Goal: Download file/media

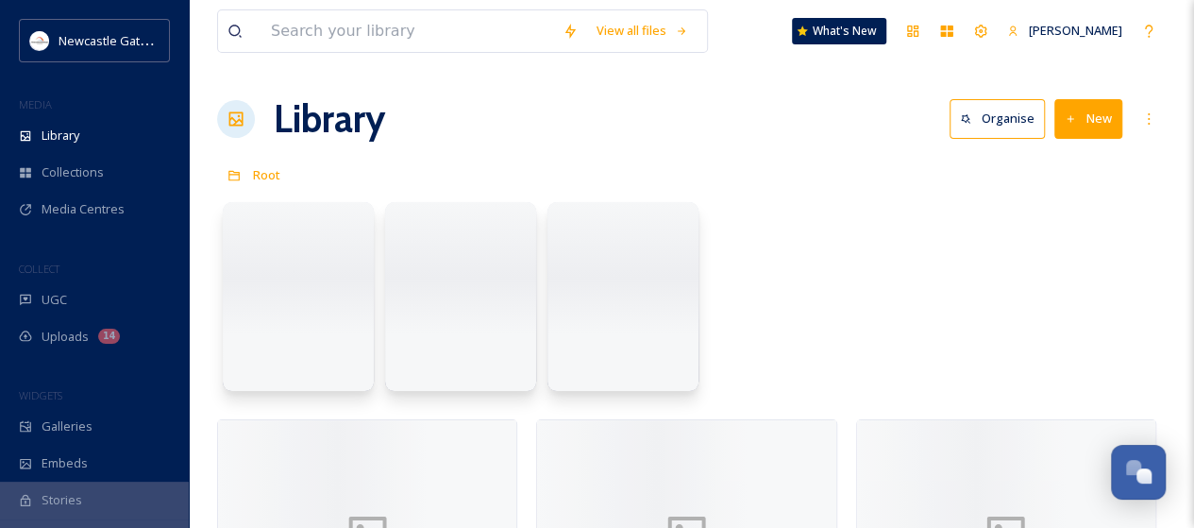
scroll to position [4024, 0]
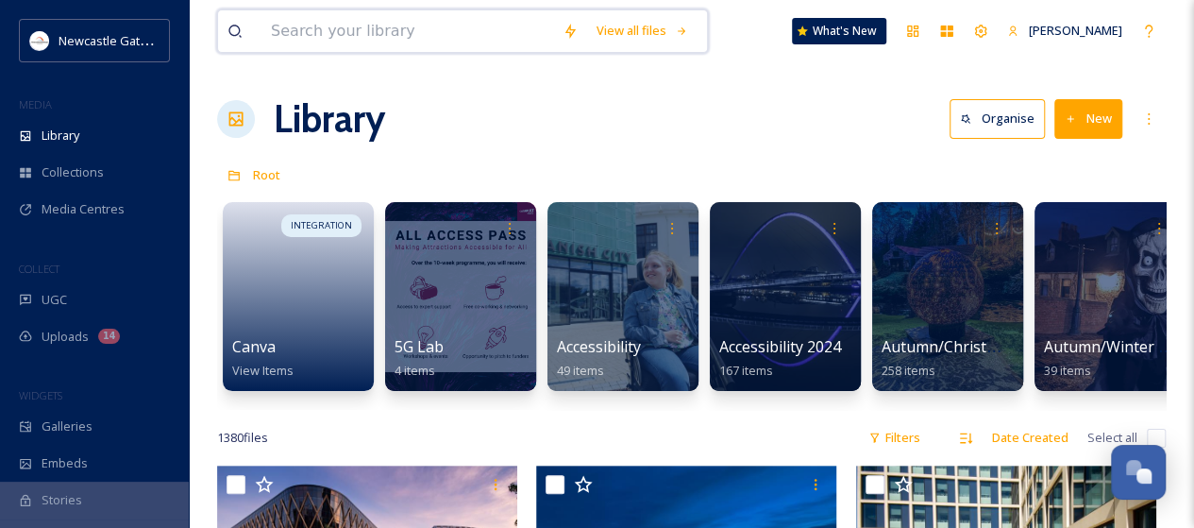
click at [379, 29] on input at bounding box center [408, 31] width 292 height 42
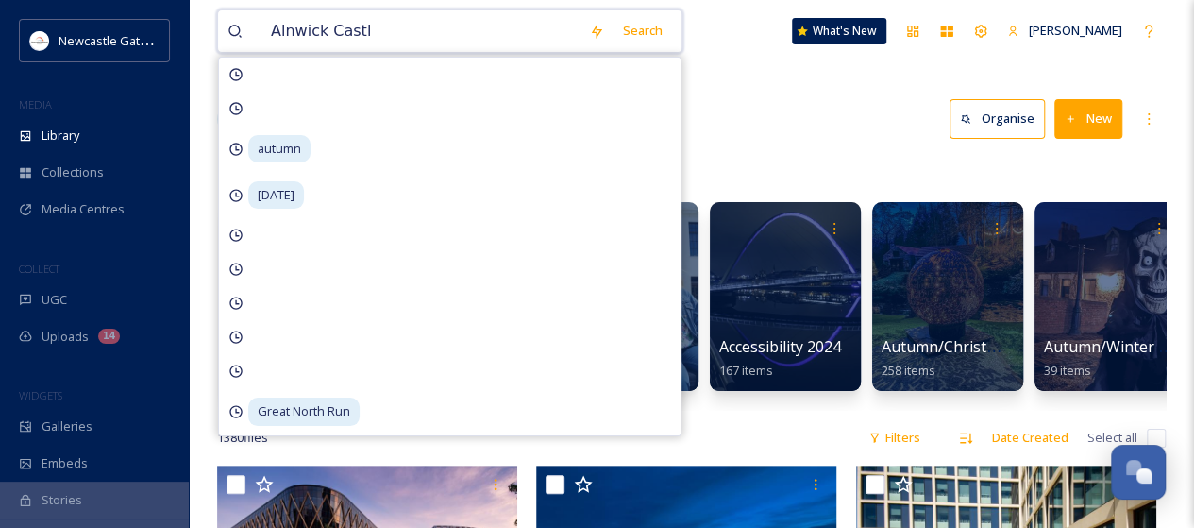
type input "[GEOGRAPHIC_DATA]"
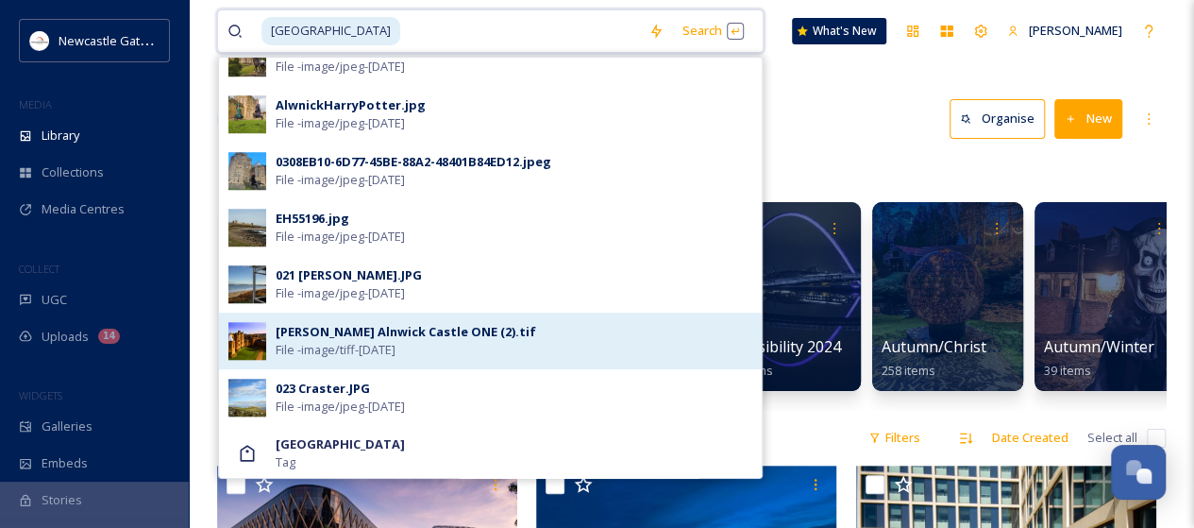
scroll to position [767, 0]
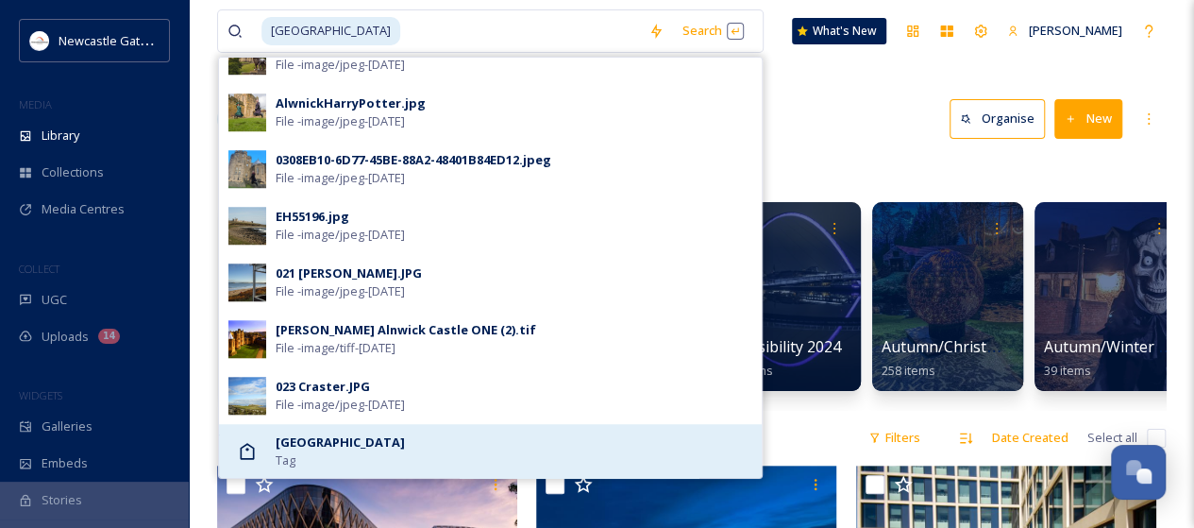
click at [345, 443] on strong "[GEOGRAPHIC_DATA]" at bounding box center [340, 441] width 129 height 17
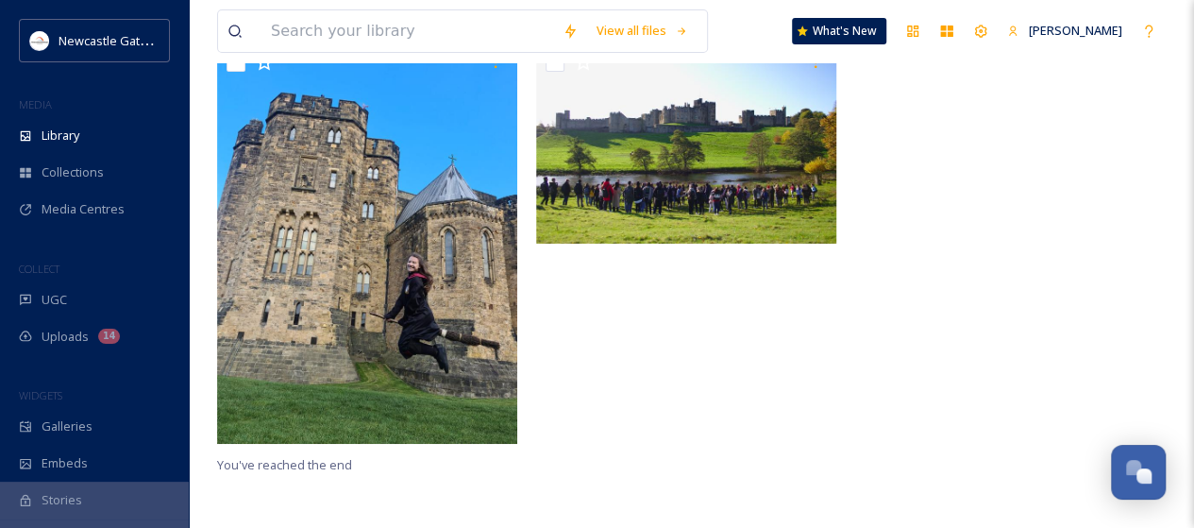
scroll to position [189, 0]
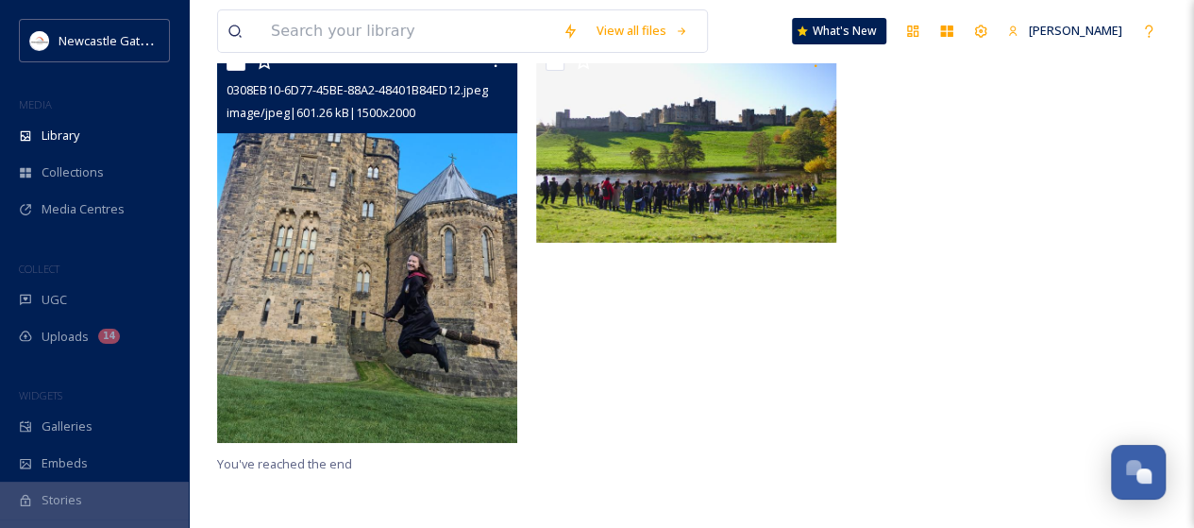
click at [413, 190] on img at bounding box center [367, 242] width 300 height 400
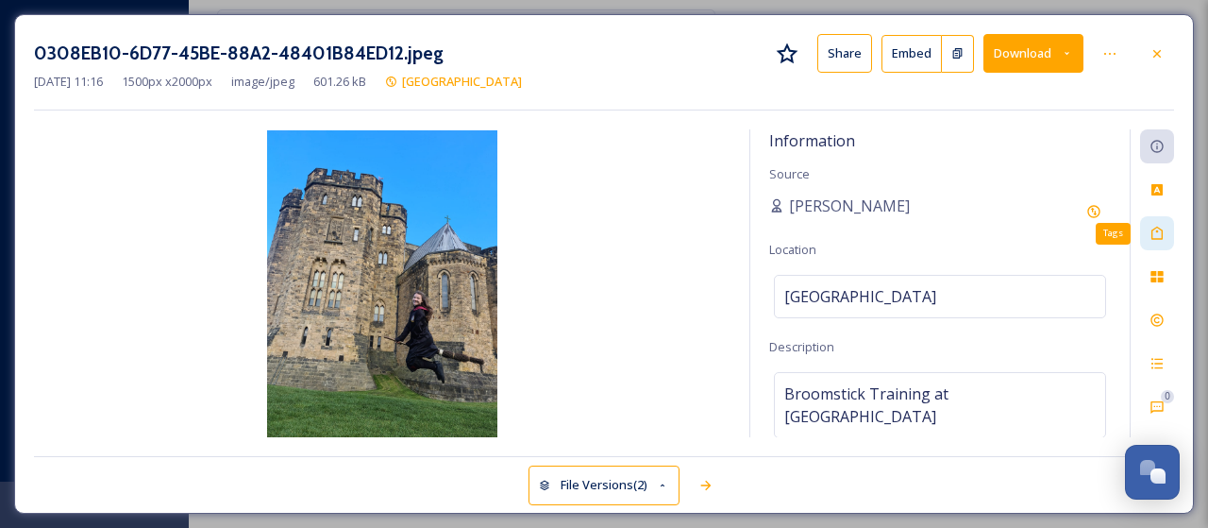
click at [1159, 233] on icon at bounding box center [1157, 233] width 15 height 15
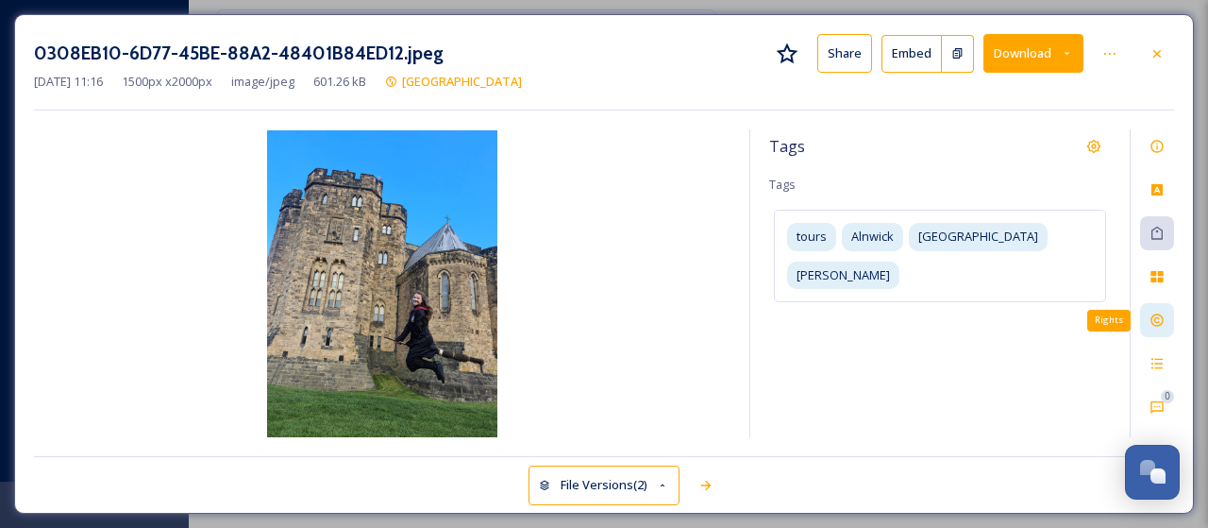
click at [1159, 329] on div "Rights" at bounding box center [1157, 320] width 34 height 34
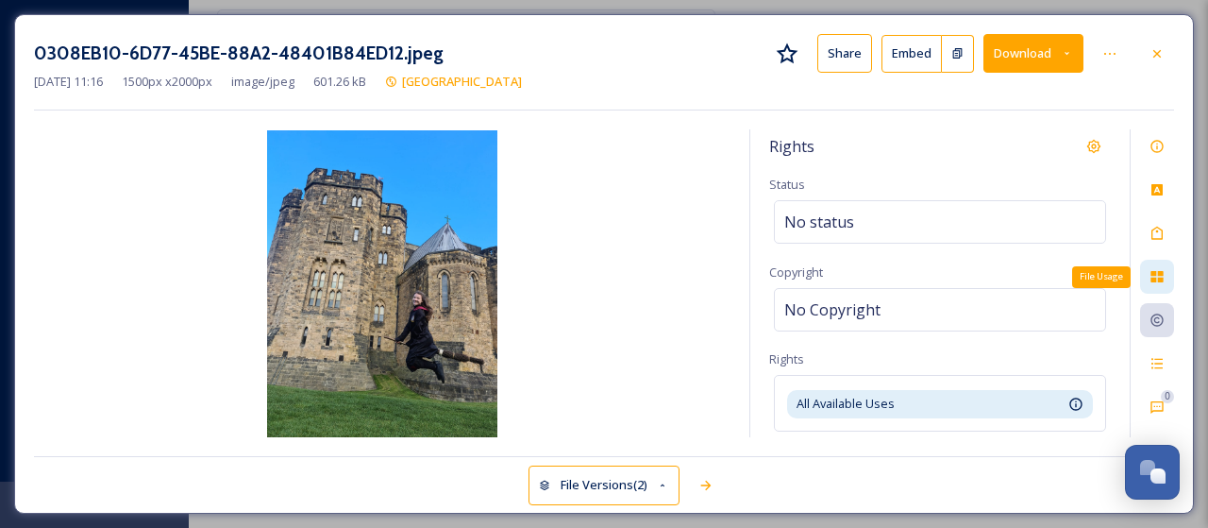
click at [1159, 277] on icon at bounding box center [1157, 276] width 12 height 11
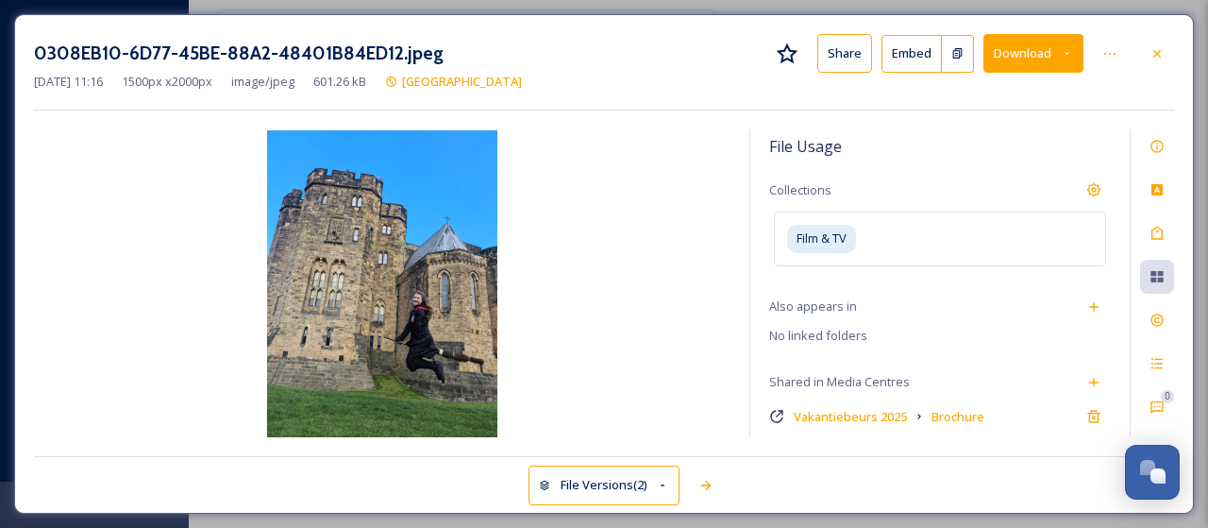
click at [1059, 57] on button "Download" at bounding box center [1034, 53] width 100 height 39
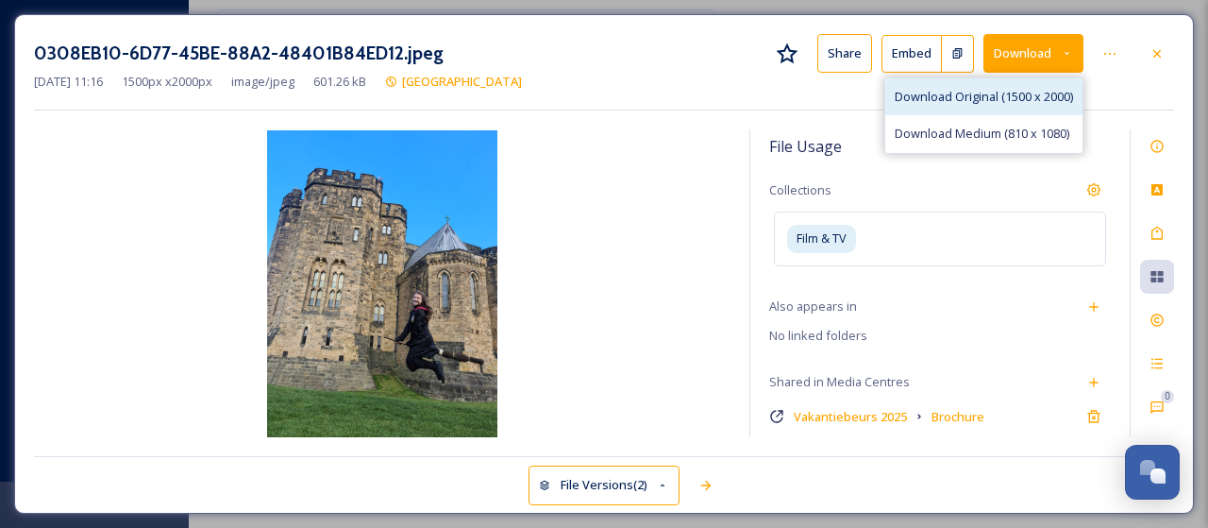
click at [987, 95] on span "Download Original (1500 x 2000)" at bounding box center [984, 97] width 178 height 18
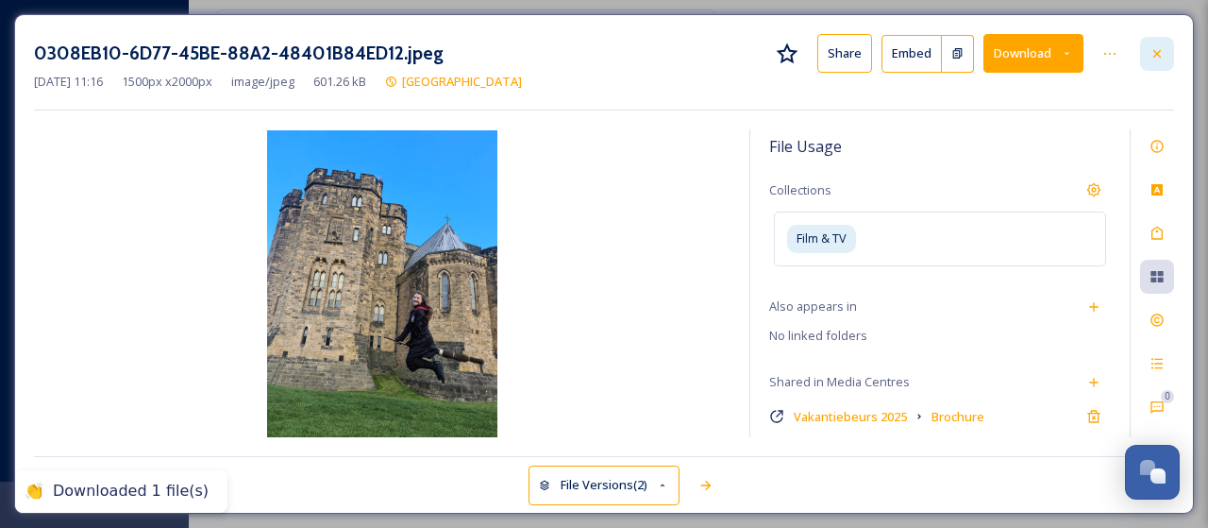
click at [1155, 52] on icon at bounding box center [1157, 53] width 15 height 15
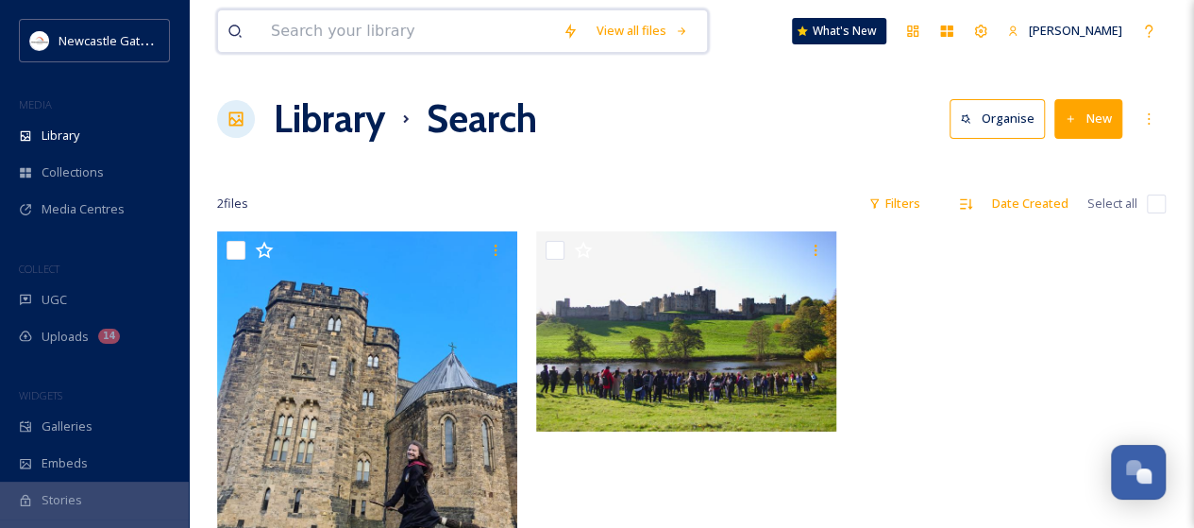
drag, startPoint x: 414, startPoint y: 20, endPoint x: 411, endPoint y: 32, distance: 12.8
click at [412, 29] on input at bounding box center [408, 31] width 292 height 42
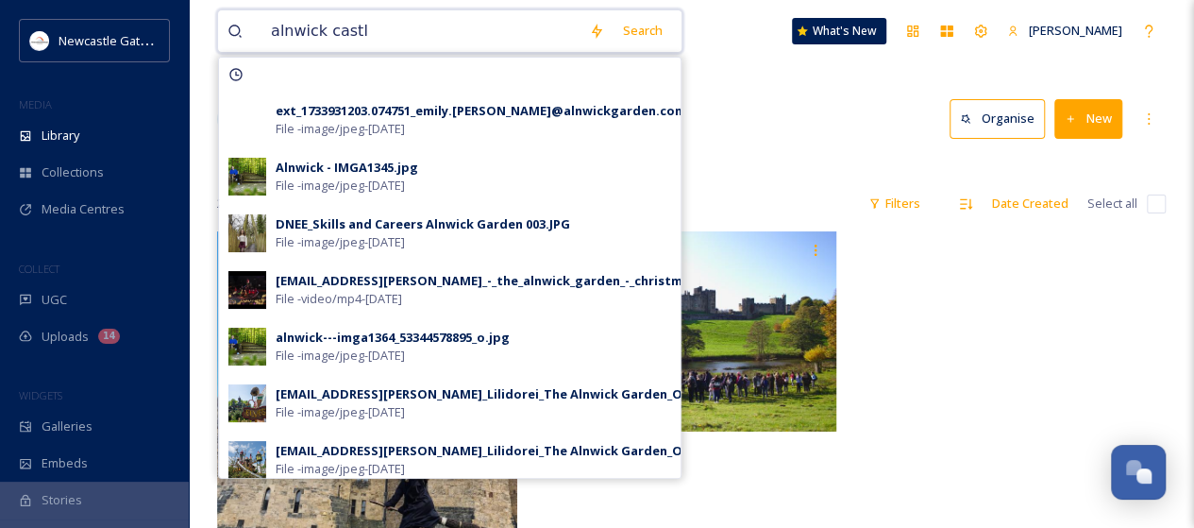
type input "[GEOGRAPHIC_DATA]"
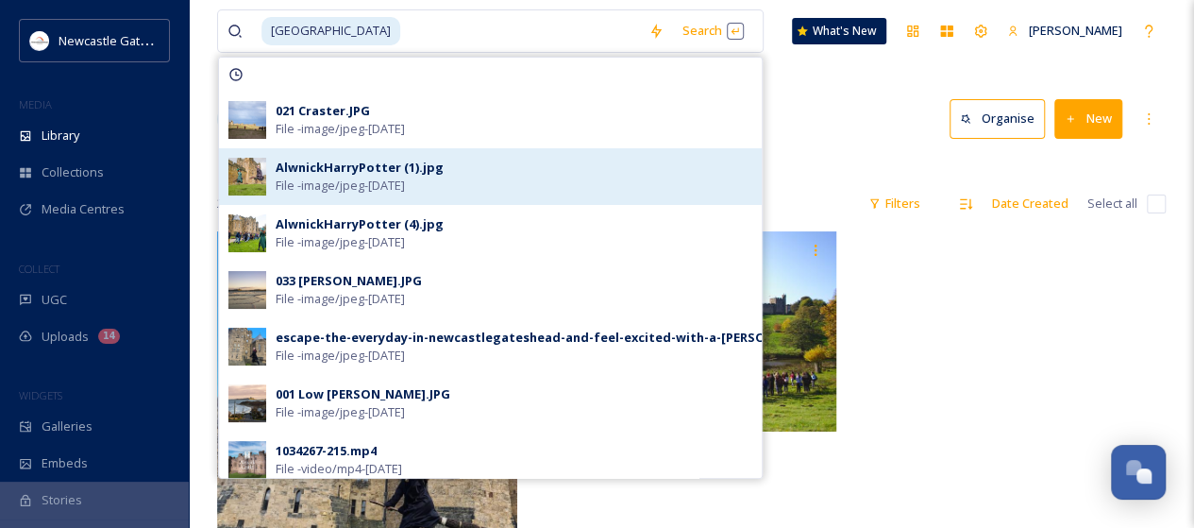
click at [353, 175] on div "AlwnickHarryPotter (1).jpg" at bounding box center [360, 168] width 168 height 18
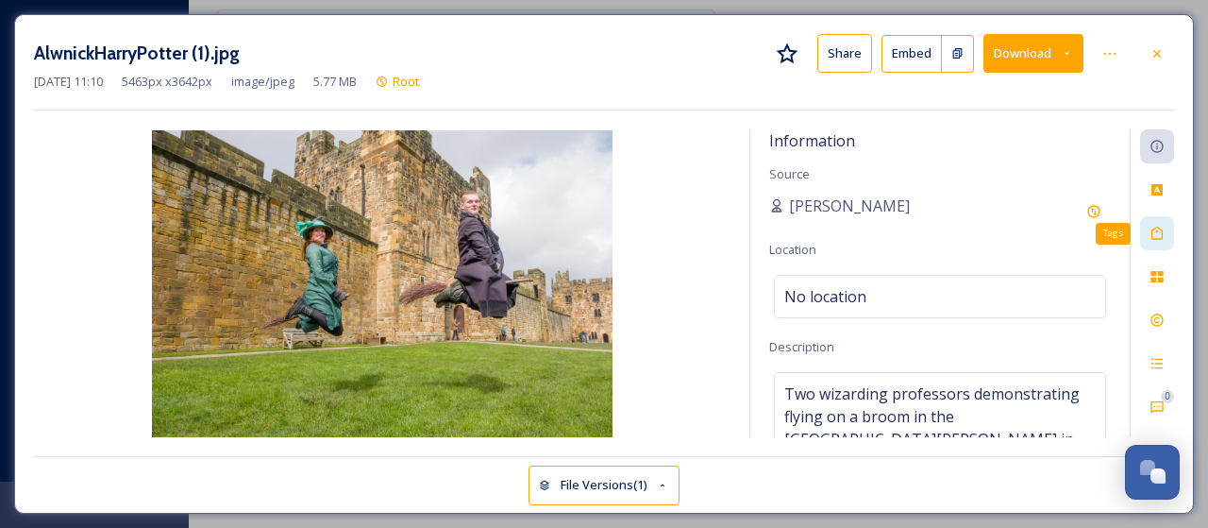
click at [1157, 227] on icon at bounding box center [1157, 233] width 11 height 13
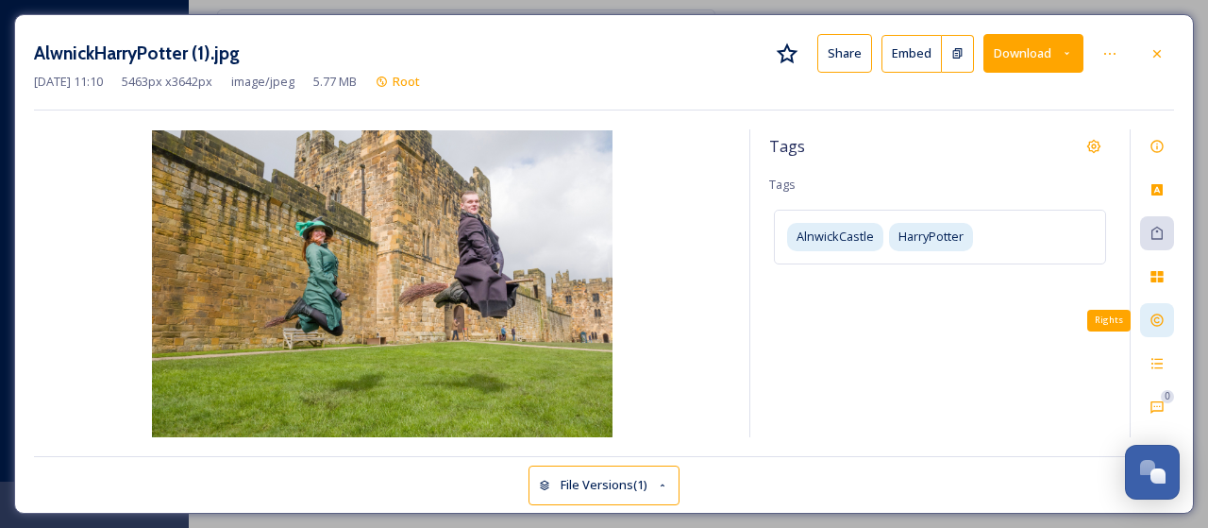
click at [1161, 320] on icon at bounding box center [1157, 319] width 15 height 15
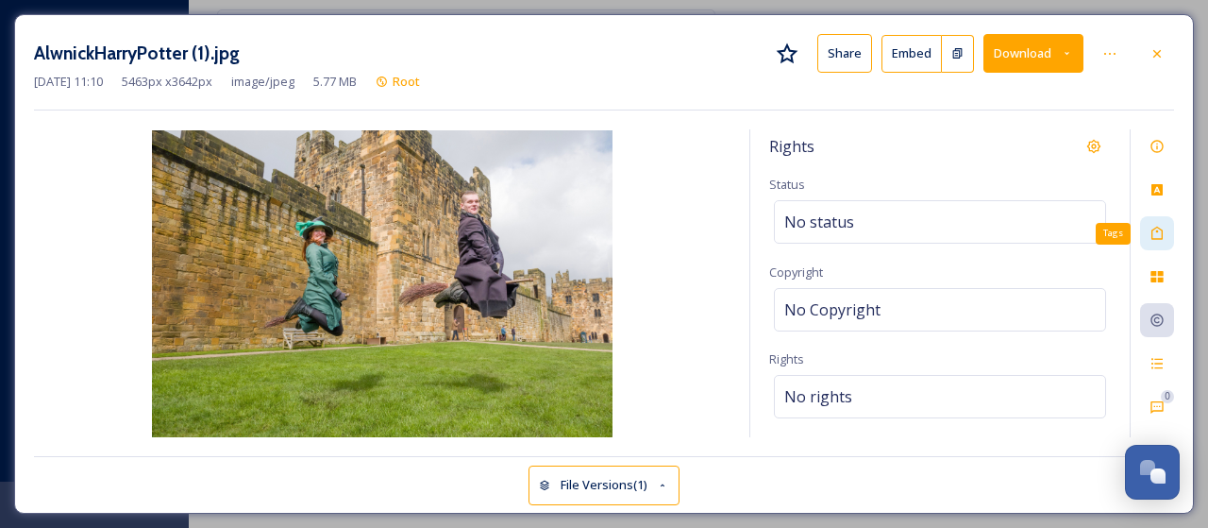
click at [1167, 226] on div "Tags" at bounding box center [1157, 233] width 34 height 34
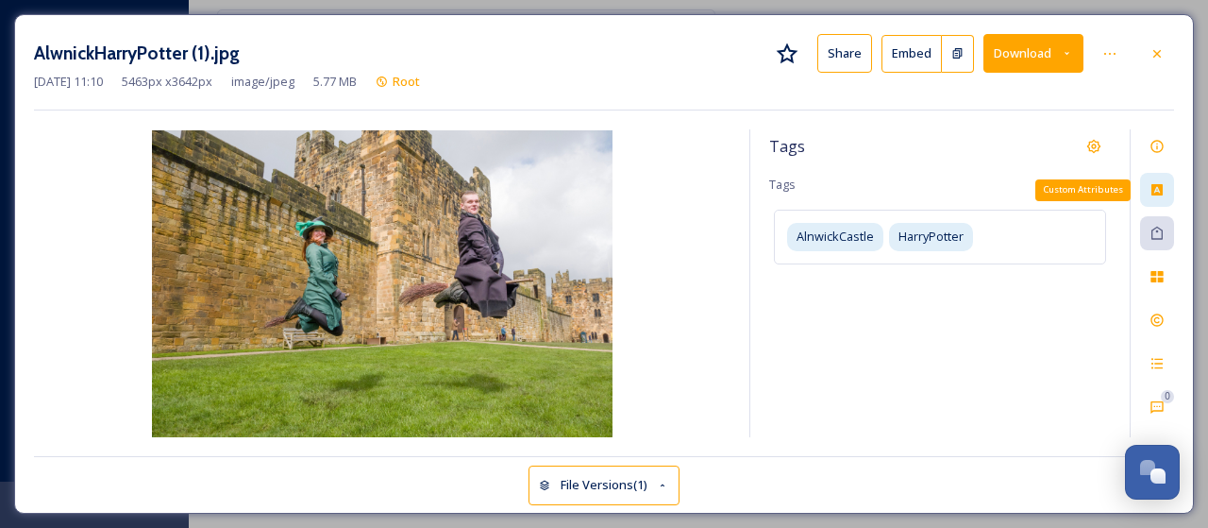
click at [1158, 193] on icon at bounding box center [1157, 189] width 11 height 11
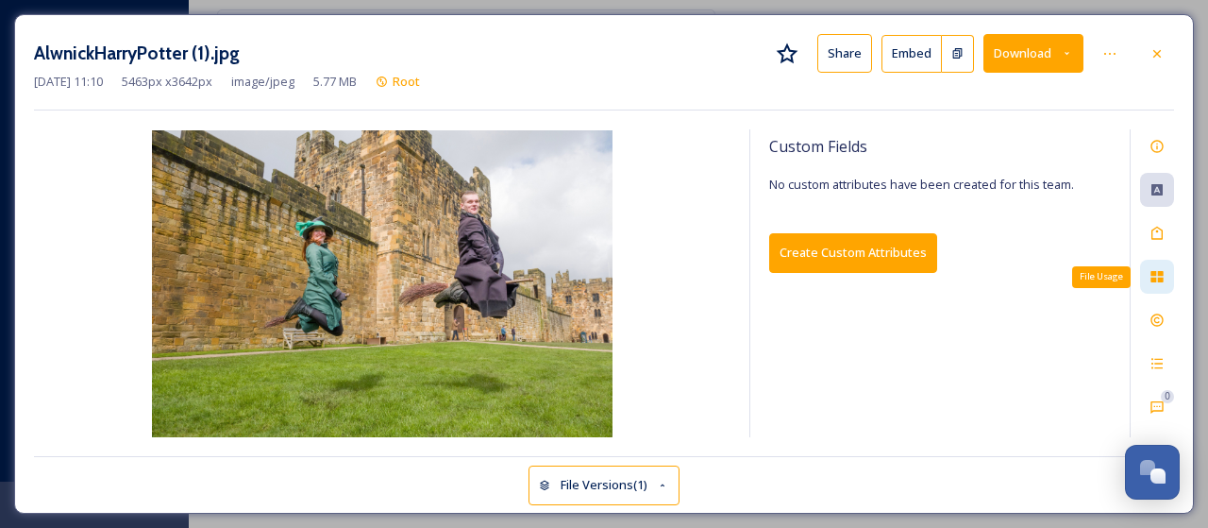
click at [1154, 269] on icon at bounding box center [1157, 276] width 15 height 15
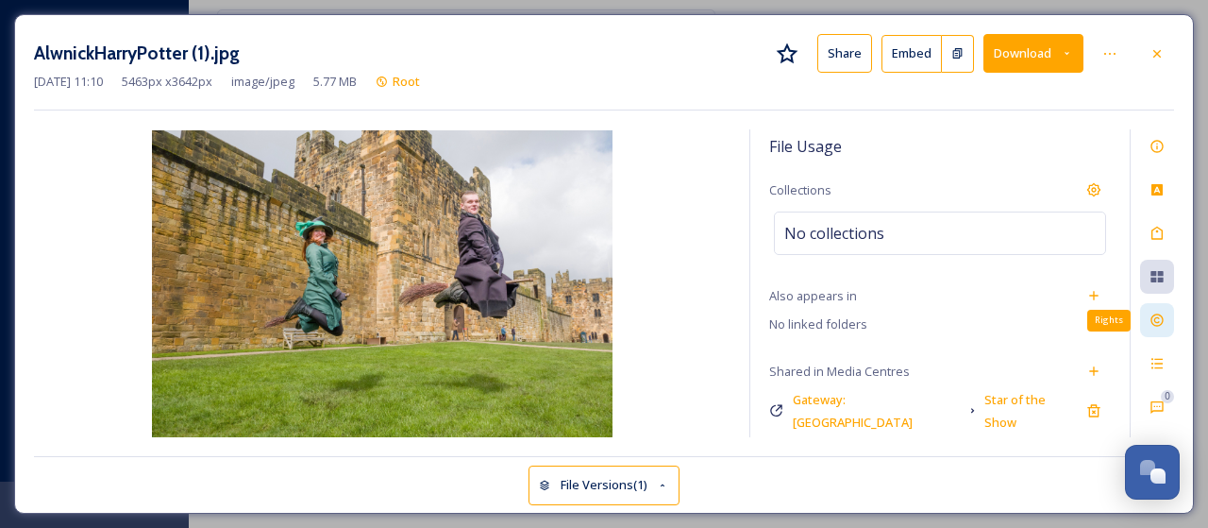
click at [1150, 316] on icon at bounding box center [1157, 319] width 15 height 15
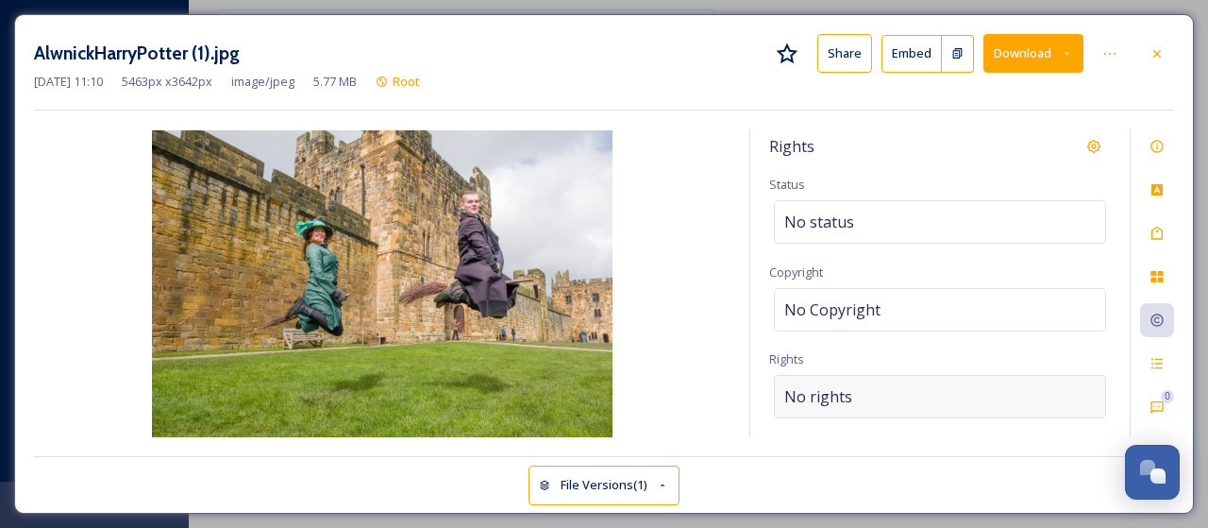
click at [853, 382] on div "No rights" at bounding box center [940, 396] width 332 height 43
click at [850, 394] on input at bounding box center [884, 401] width 208 height 42
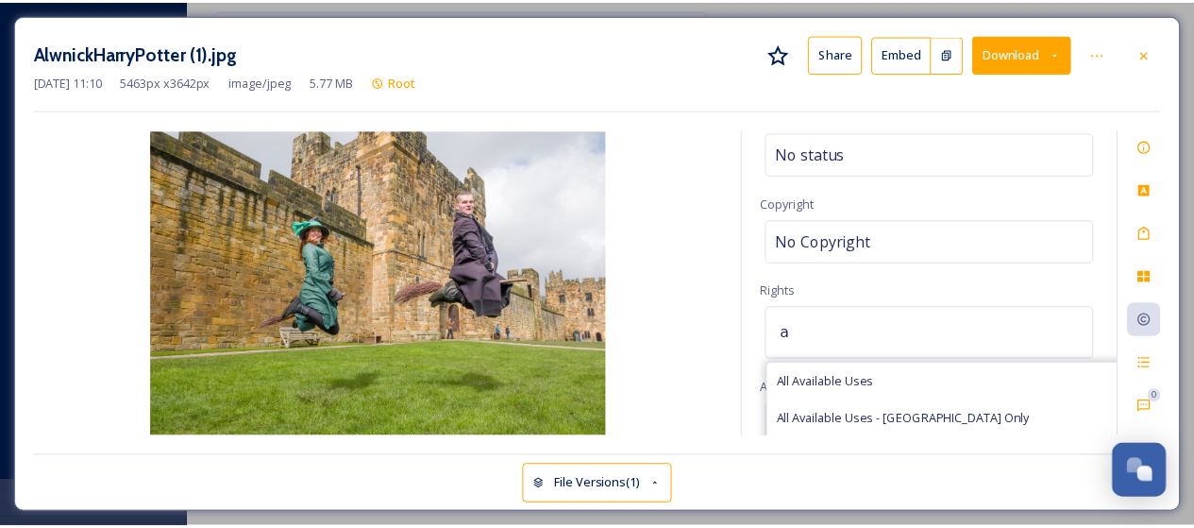
scroll to position [189, 0]
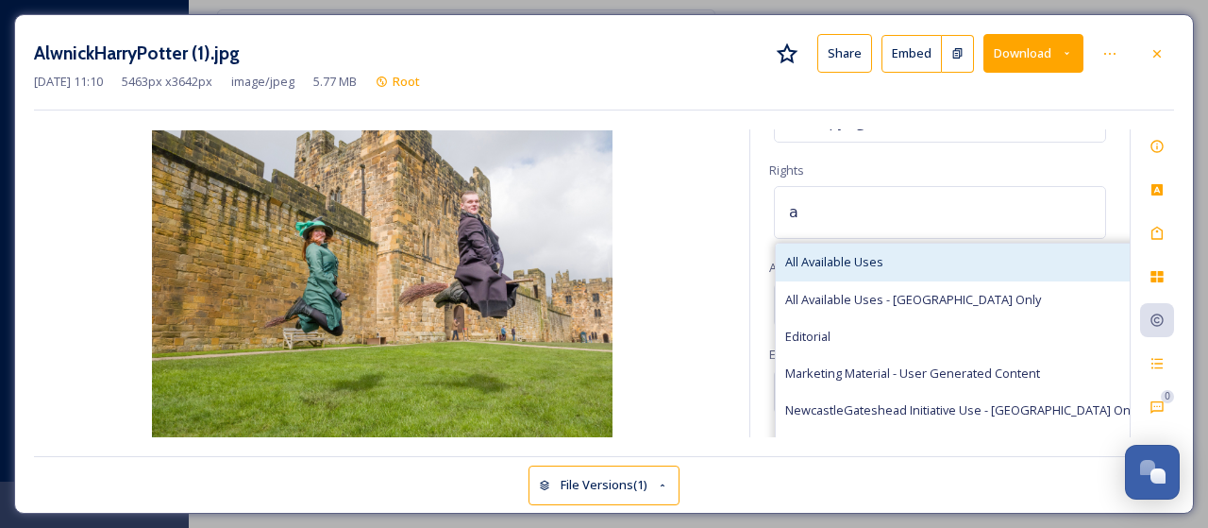
type input "a"
click at [850, 257] on span "All Available Uses" at bounding box center [834, 262] width 98 height 18
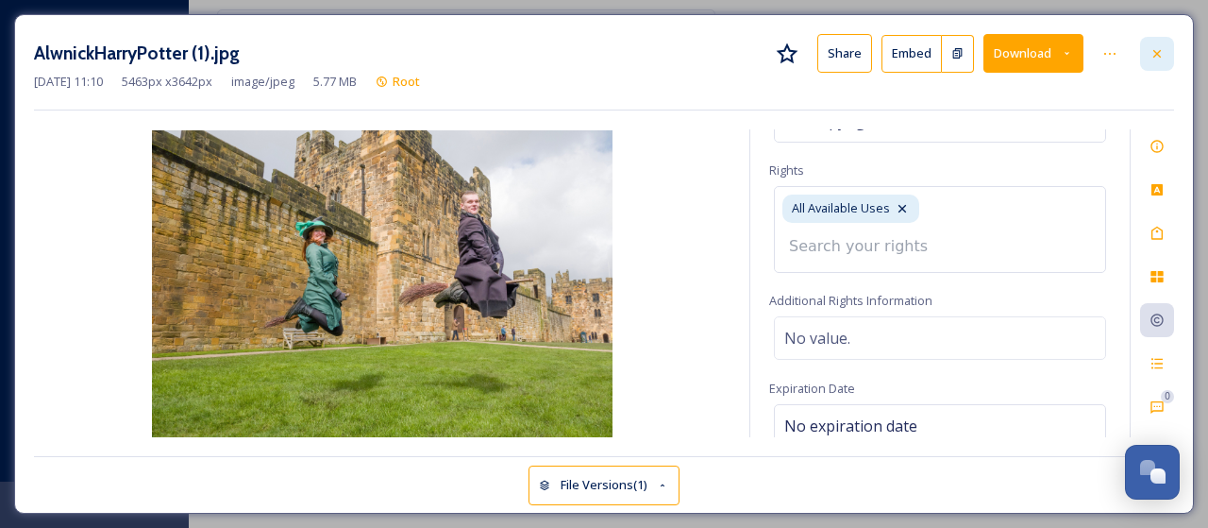
click at [1156, 56] on icon at bounding box center [1158, 53] width 8 height 8
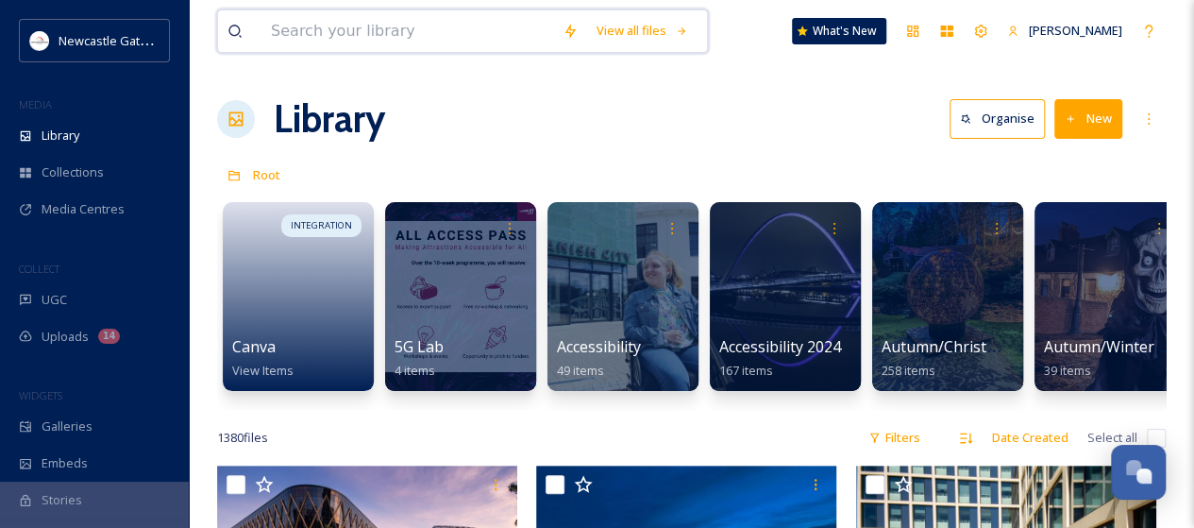
click at [367, 29] on input at bounding box center [408, 31] width 292 height 42
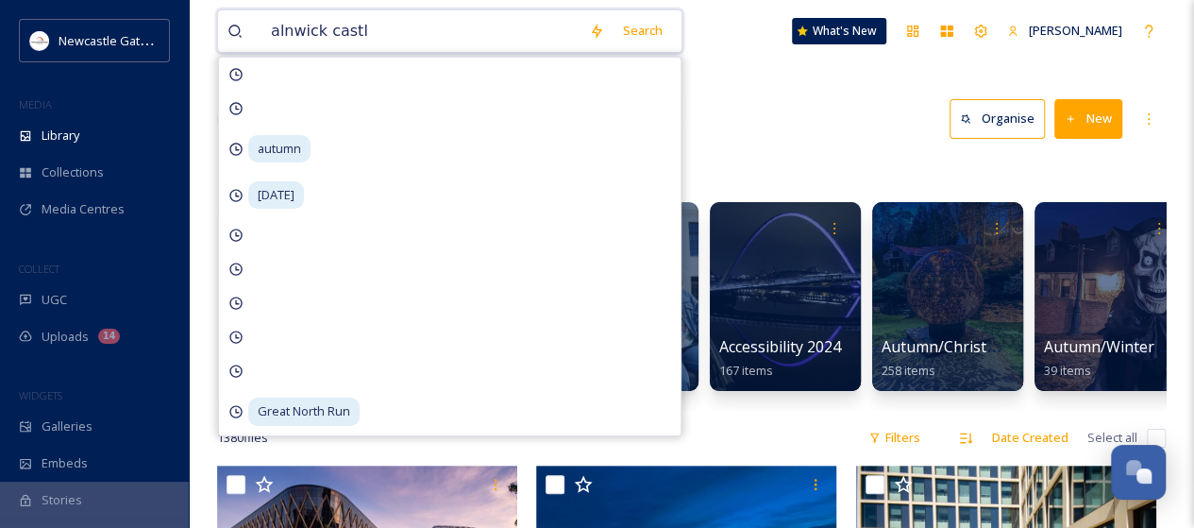
type input "[GEOGRAPHIC_DATA]"
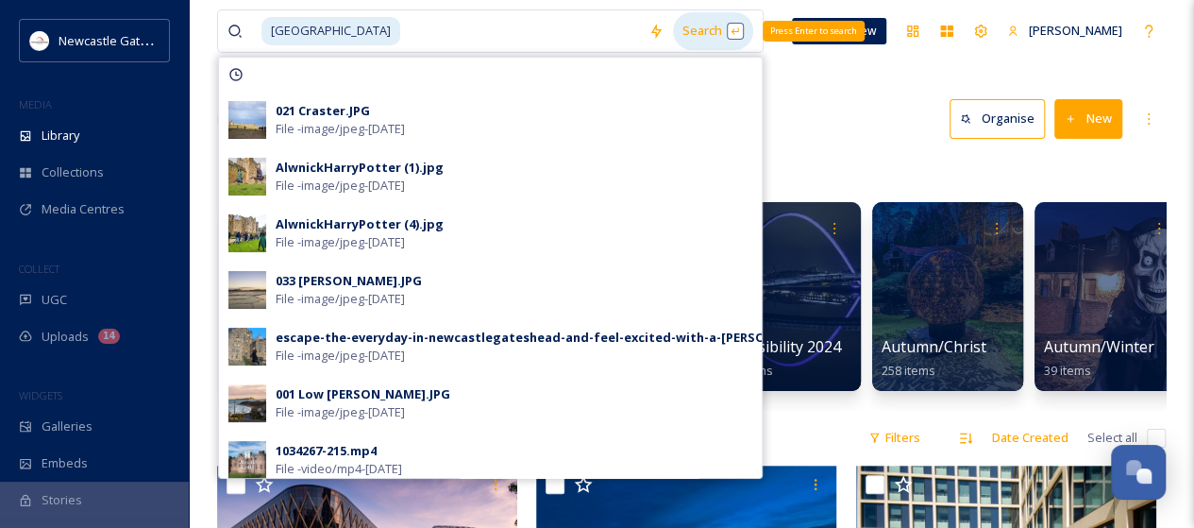
click at [673, 24] on div "Search Press Enter to search" at bounding box center [713, 30] width 80 height 37
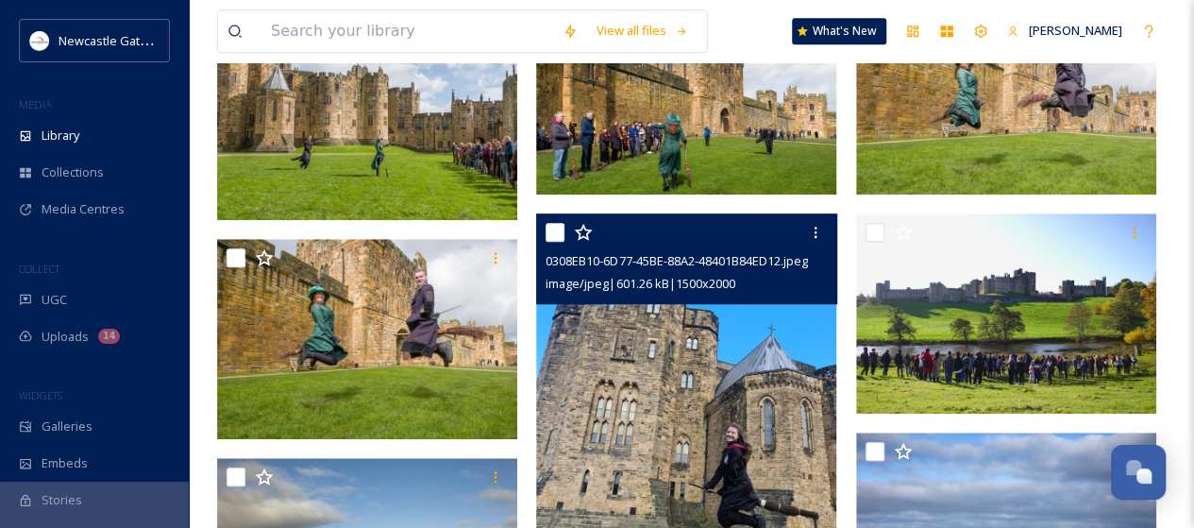
scroll to position [833, 0]
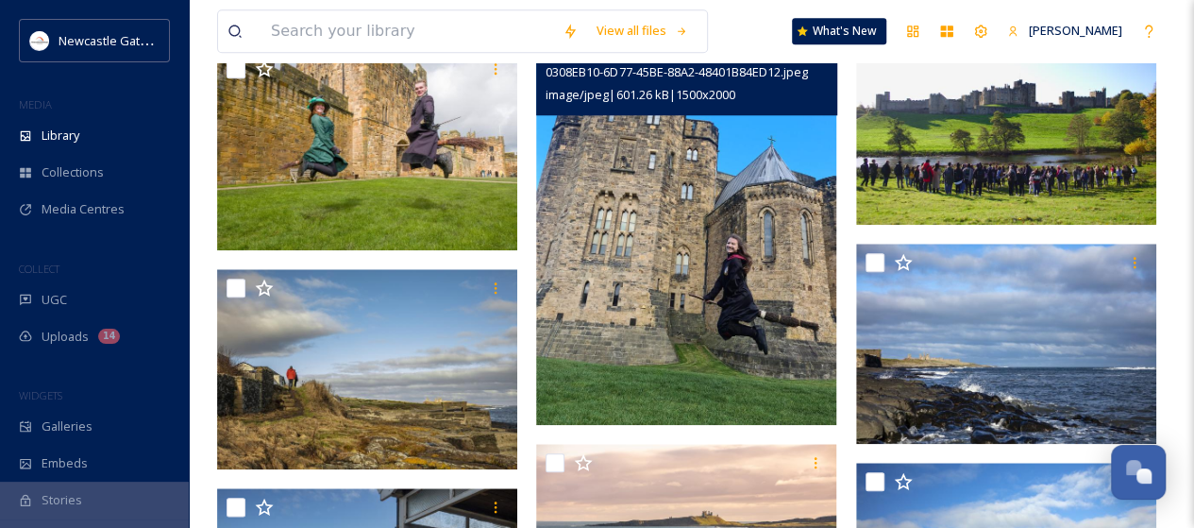
click at [723, 228] on img at bounding box center [686, 225] width 300 height 400
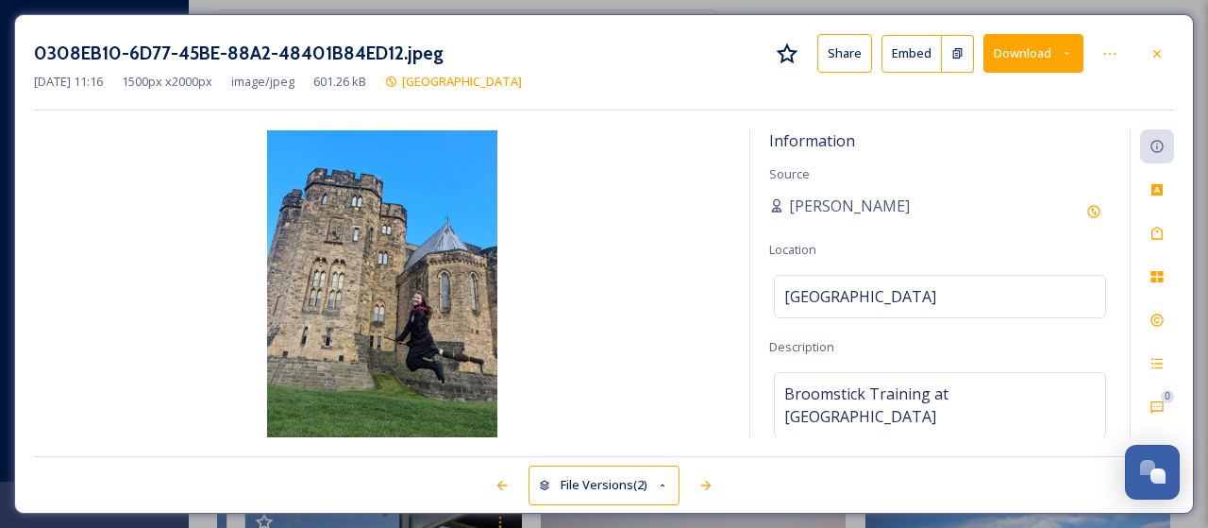
click at [1021, 51] on button "Download" at bounding box center [1034, 53] width 100 height 39
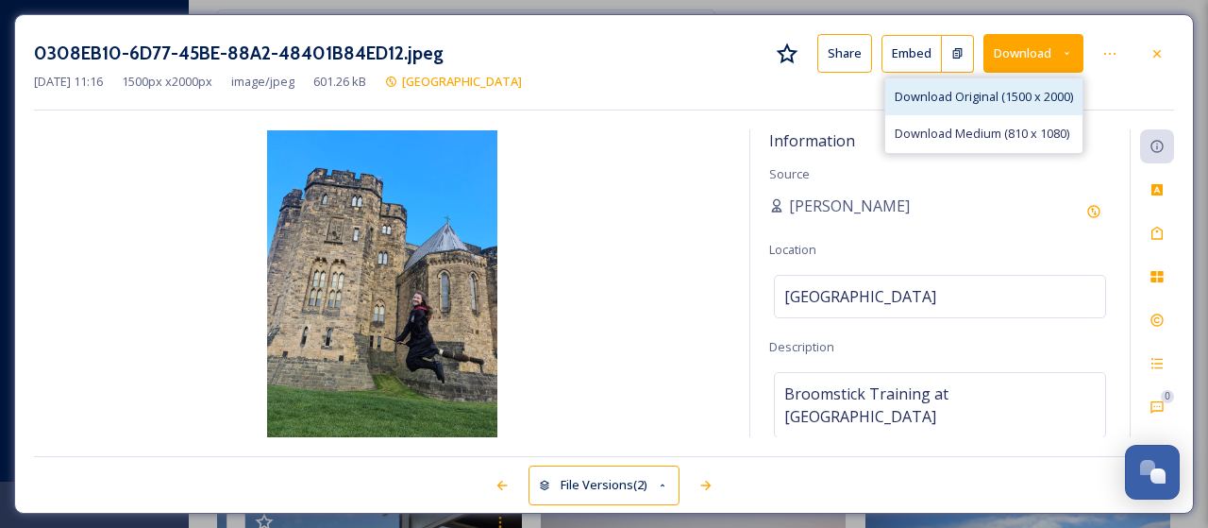
click at [999, 89] on span "Download Original (1500 x 2000)" at bounding box center [984, 97] width 178 height 18
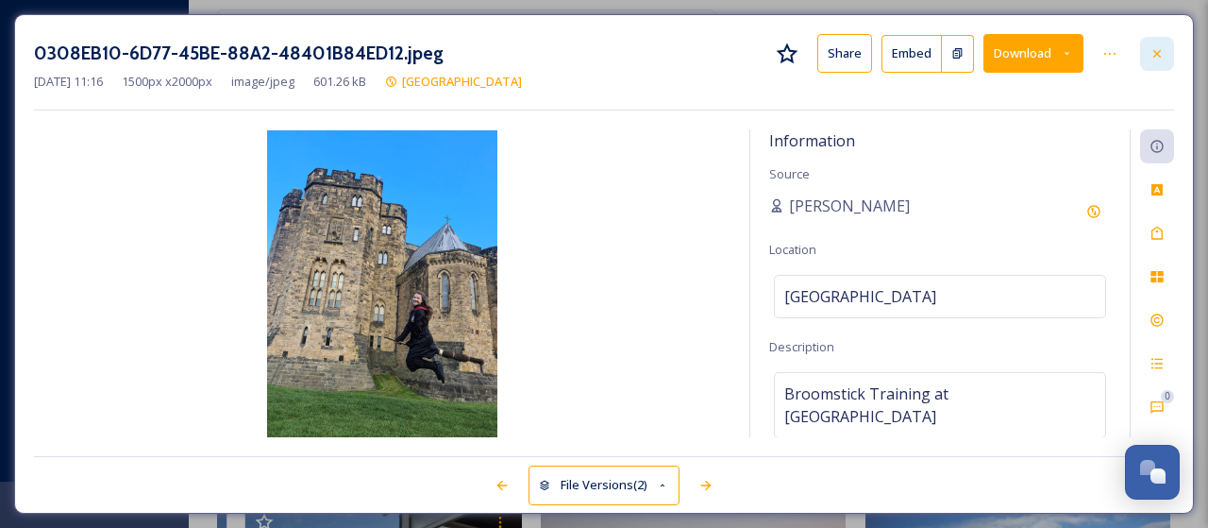
click at [1151, 46] on icon at bounding box center [1157, 53] width 15 height 15
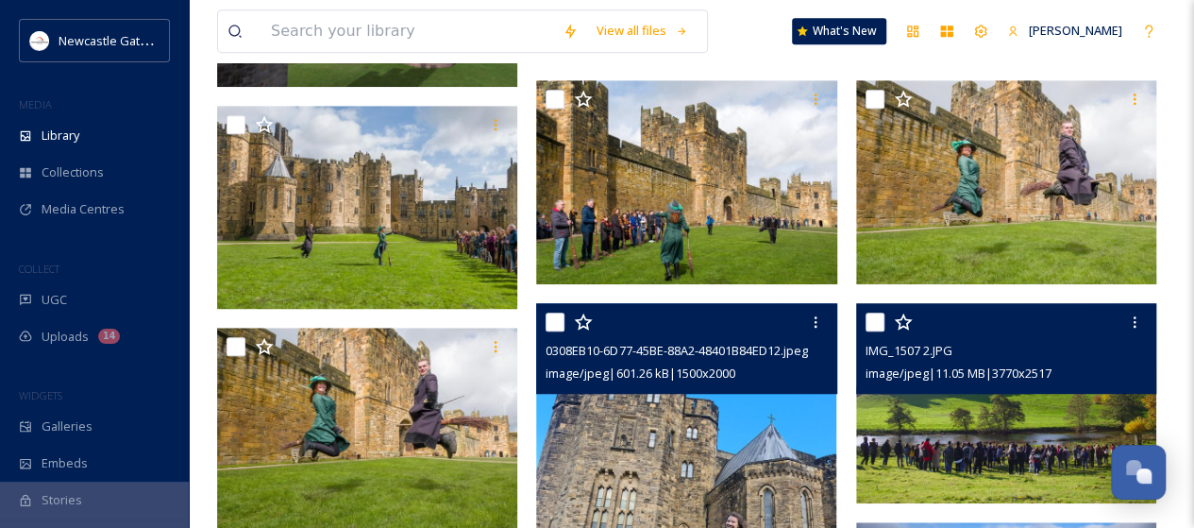
scroll to position [549, 0]
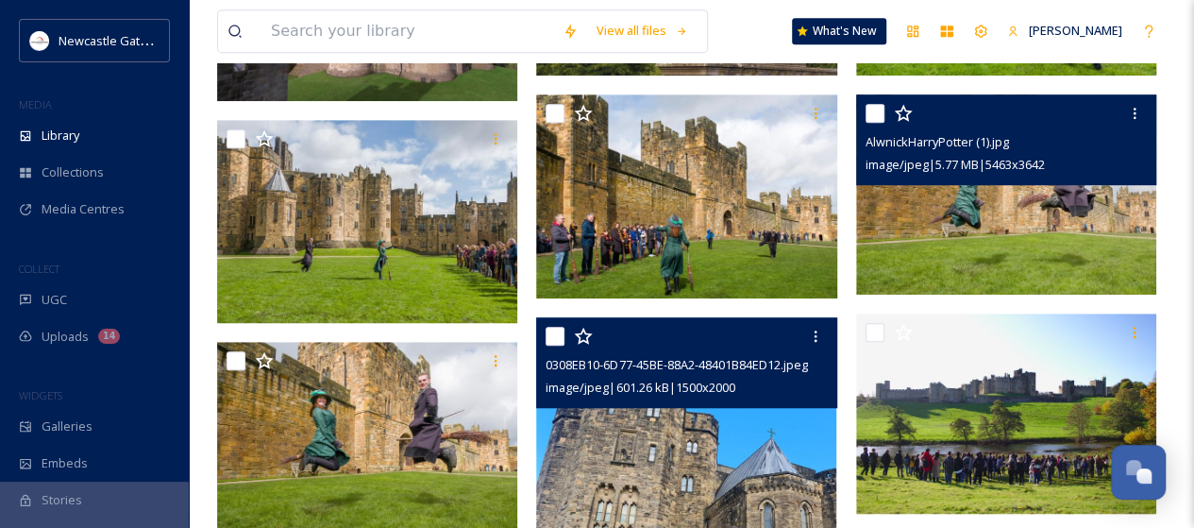
click at [1037, 213] on img at bounding box center [1006, 194] width 300 height 200
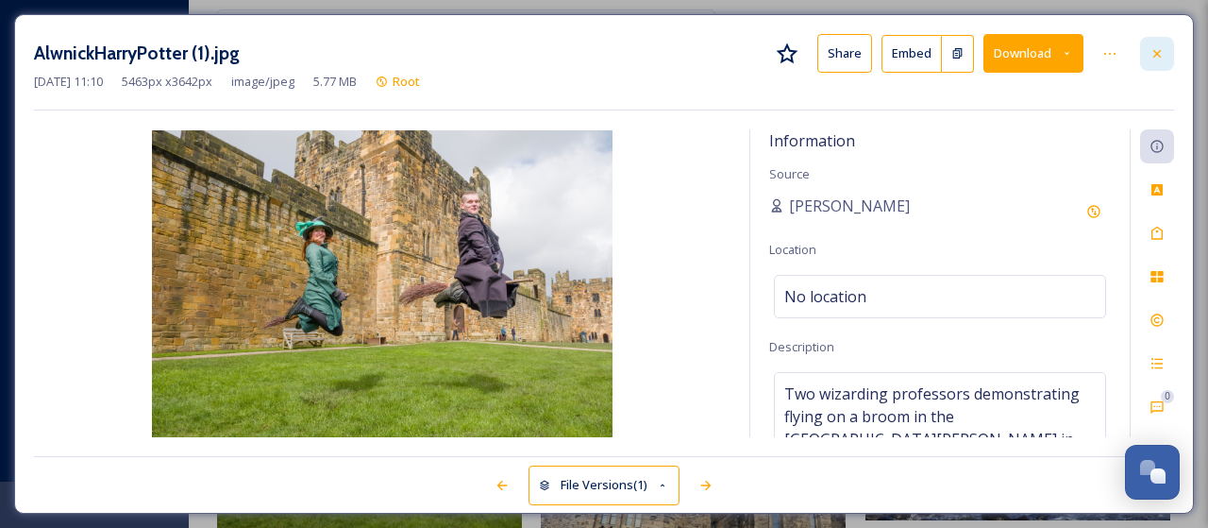
click at [1162, 51] on icon at bounding box center [1157, 53] width 15 height 15
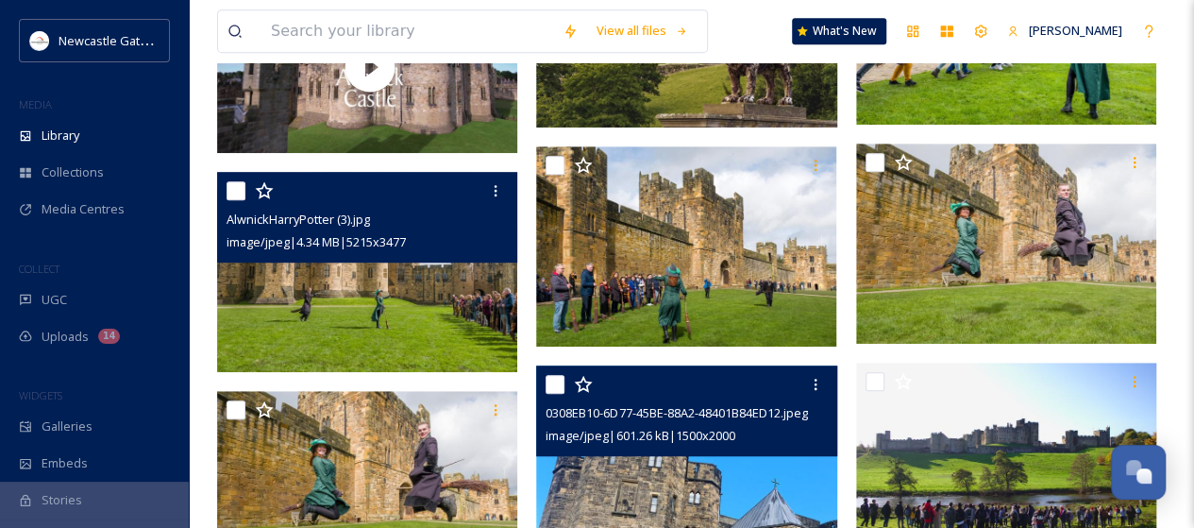
scroll to position [455, 0]
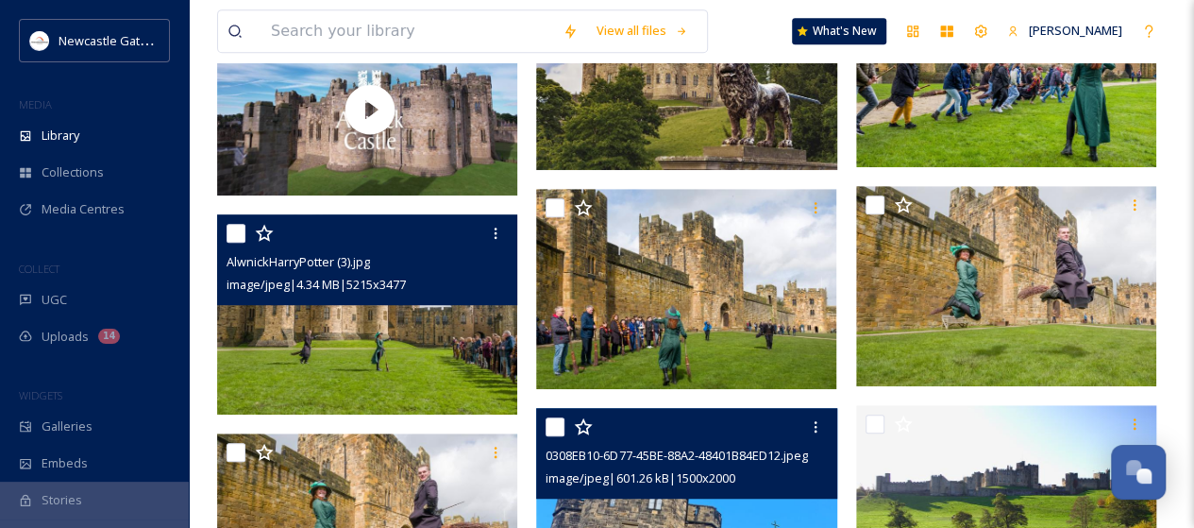
click at [387, 344] on img at bounding box center [367, 314] width 300 height 200
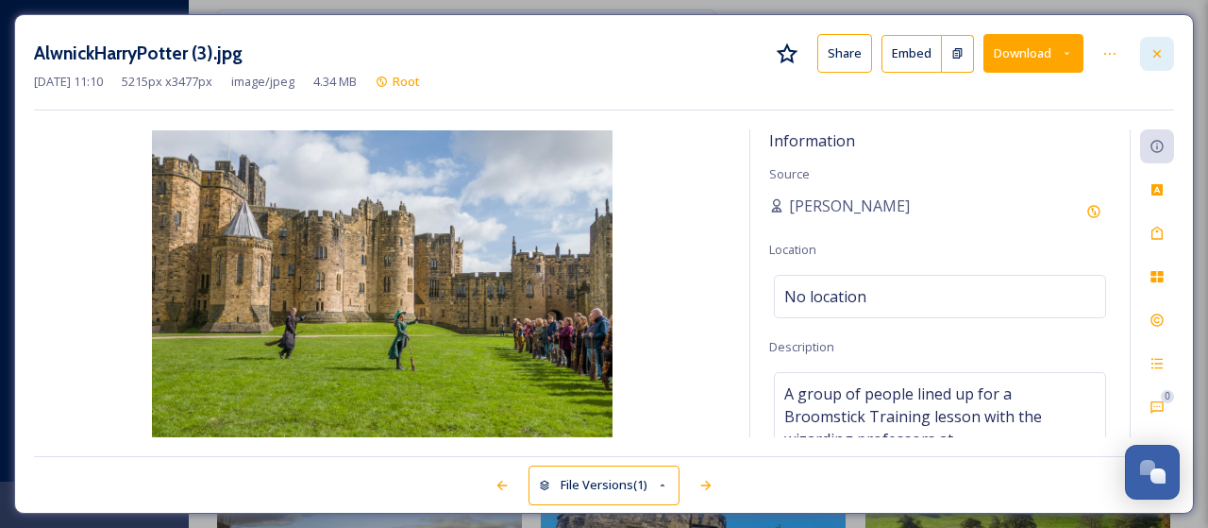
click at [1154, 46] on icon at bounding box center [1157, 53] width 15 height 15
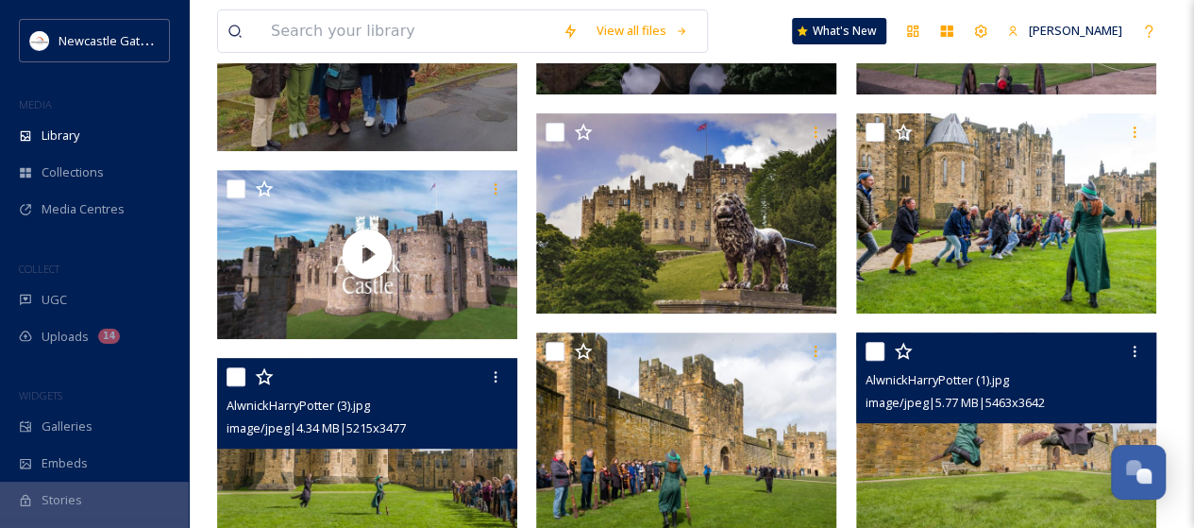
scroll to position [455, 0]
